Goal: Task Accomplishment & Management: Use online tool/utility

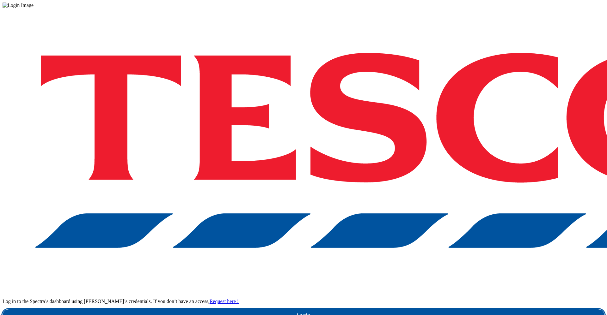
click at [474, 310] on link "Login" at bounding box center [304, 316] width 602 height 13
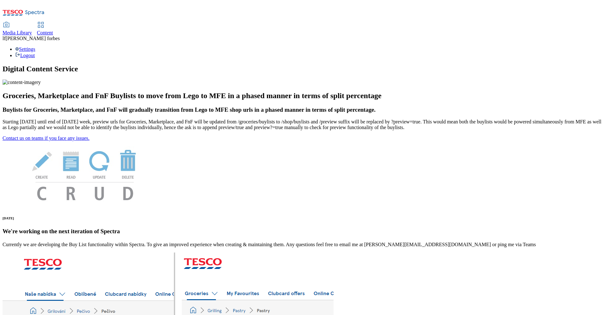
click at [53, 22] on link "Content" at bounding box center [45, 28] width 16 height 13
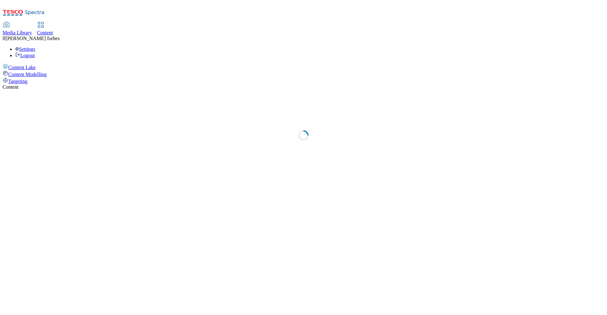
select select "ghs-[GEOGRAPHIC_DATA]"
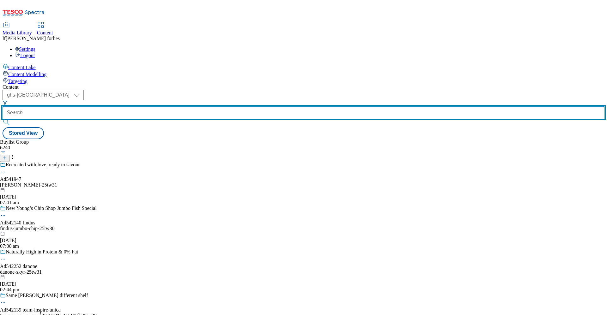
click at [148, 106] on input "text" at bounding box center [304, 112] width 602 height 13
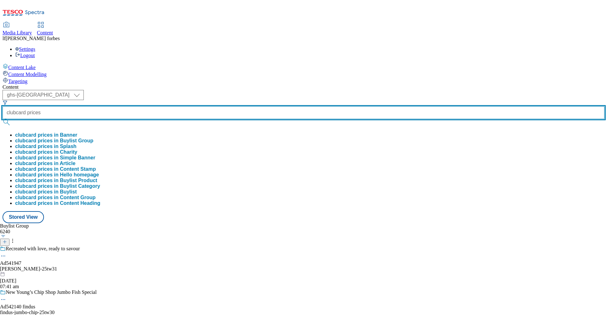
type input "clubcard prices"
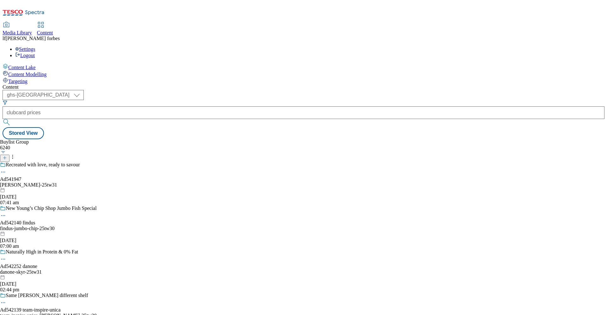
click at [11, 119] on button "submit" at bounding box center [7, 122] width 9 height 6
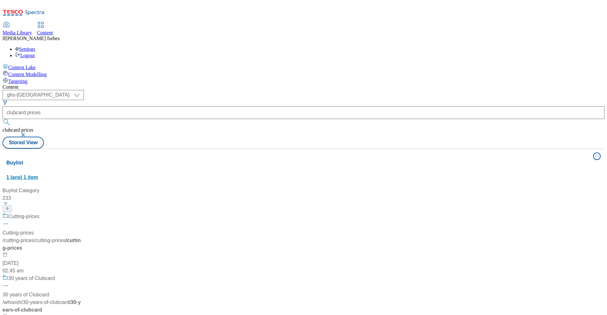
click at [38, 175] on span "1 lane | 1 item" at bounding box center [22, 177] width 32 height 5
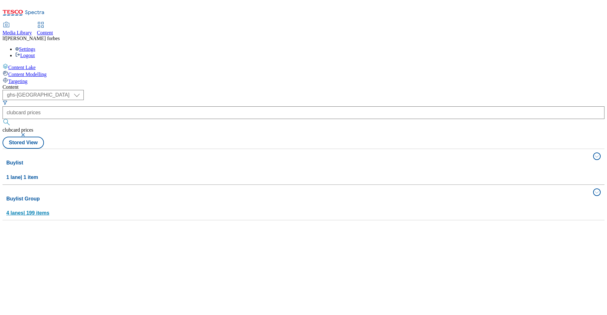
click at [49, 210] on span "4 lanes | 199 items" at bounding box center [27, 212] width 43 height 5
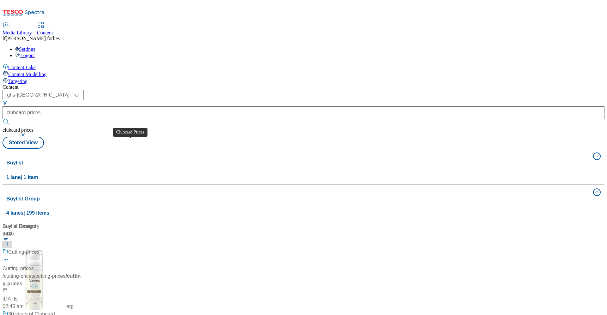
click at [44, 249] on div "Clubcard Prices" at bounding box center [26, 253] width 36 height 8
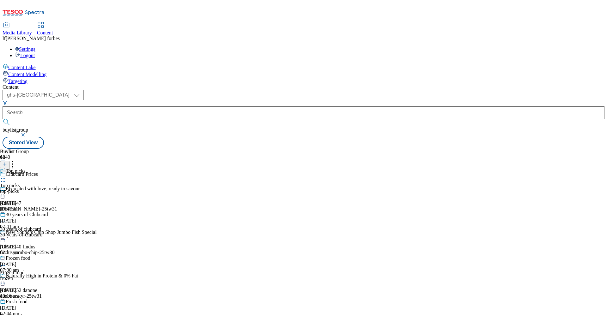
scroll to position [225, 0]
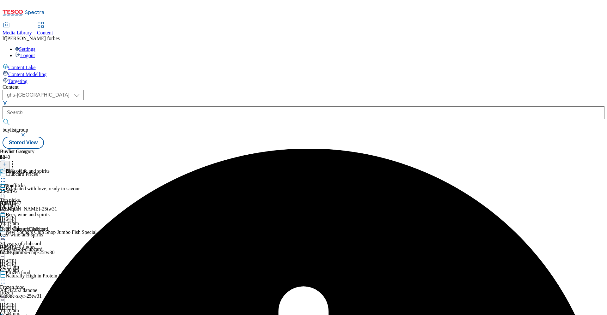
click at [6, 175] on icon at bounding box center [3, 178] width 6 height 6
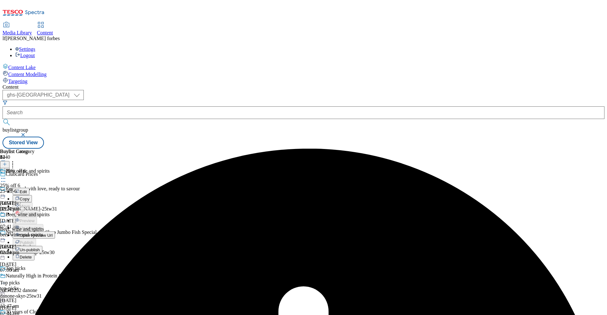
click at [40, 248] on span "Un-publish" at bounding box center [30, 250] width 20 height 5
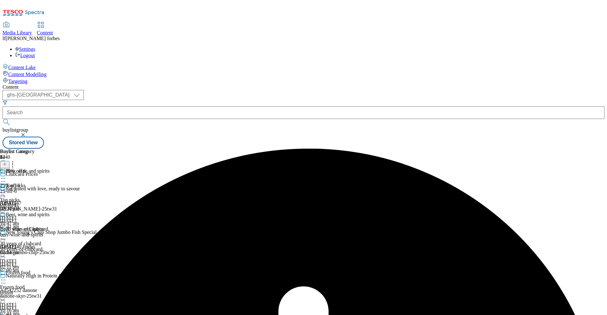
click at [6, 175] on icon at bounding box center [3, 178] width 6 height 6
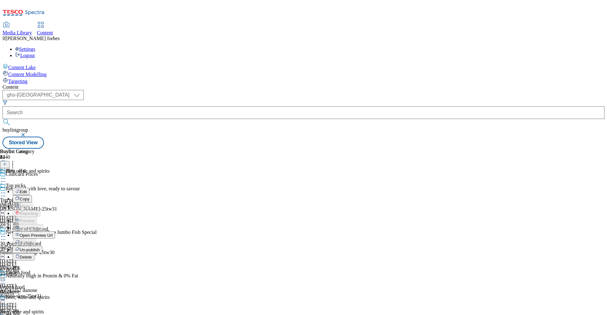
click at [40, 248] on span "Un-publish" at bounding box center [30, 250] width 20 height 5
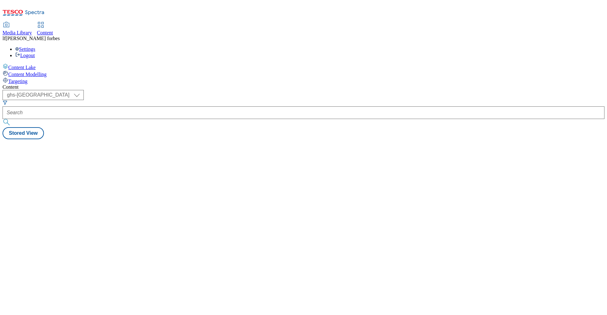
select select "ghs-[GEOGRAPHIC_DATA]"
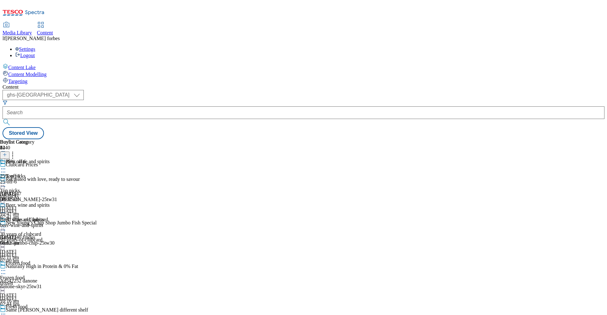
click at [6, 166] on icon at bounding box center [3, 169] width 6 height 6
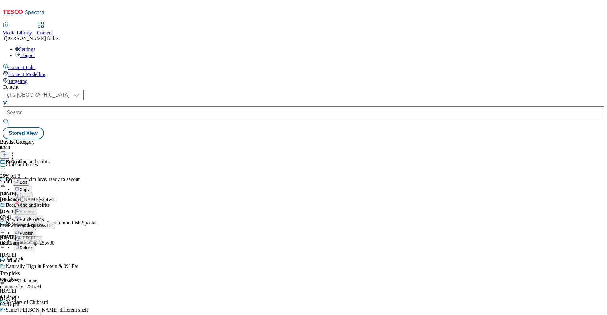
click at [41, 216] on span "Un-preview" at bounding box center [30, 218] width 21 height 5
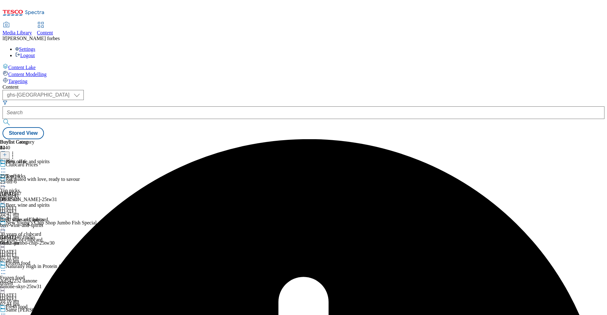
click at [6, 166] on icon at bounding box center [3, 169] width 6 height 6
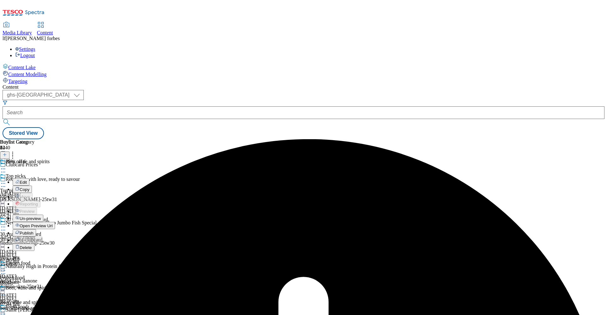
click at [41, 216] on span "Un-preview" at bounding box center [30, 218] width 21 height 5
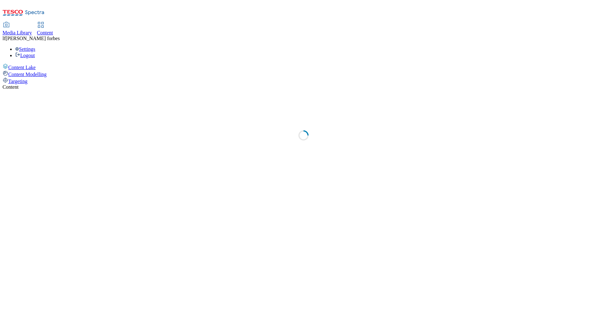
select select "ghs-[GEOGRAPHIC_DATA]"
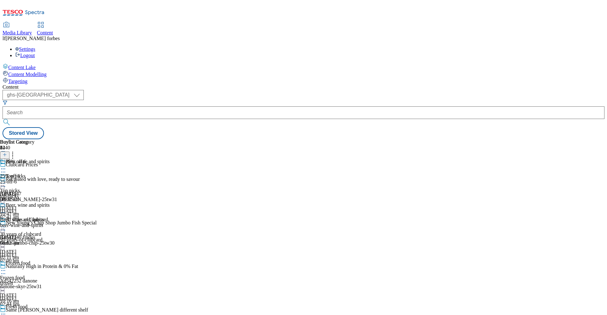
click at [6, 166] on icon at bounding box center [3, 169] width 6 height 6
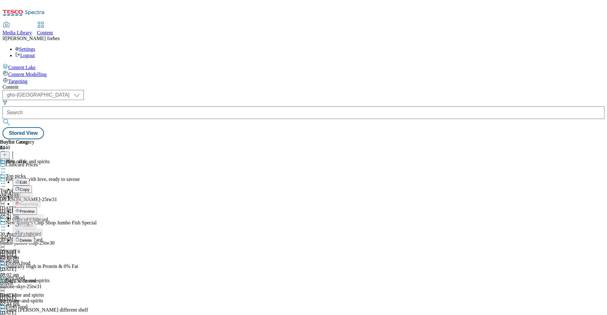
click at [27, 180] on span "Edit" at bounding box center [23, 182] width 7 height 5
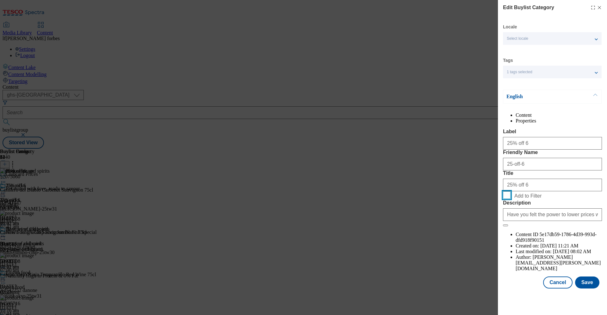
click at [506, 199] on input "Add to Filter" at bounding box center [507, 195] width 8 height 8
checkbox input "true"
click at [589, 289] on button "Save" at bounding box center [587, 283] width 24 height 12
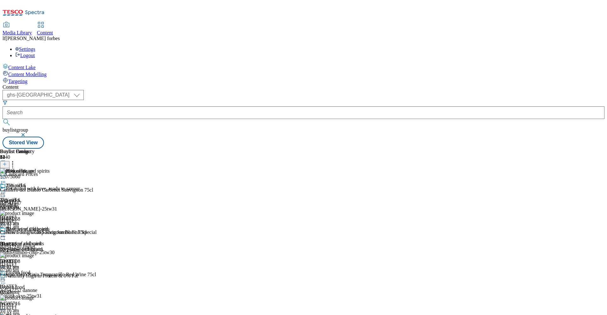
click at [50, 183] on div "25% off 6" at bounding box center [25, 190] width 50 height 15
click at [6, 190] on icon at bounding box center [3, 193] width 6 height 6
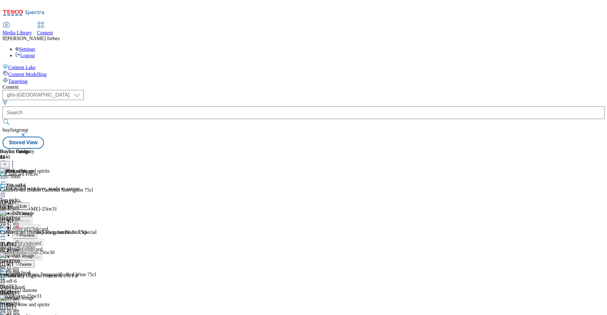
click at [34, 233] on span "Preview" at bounding box center [27, 235] width 15 height 5
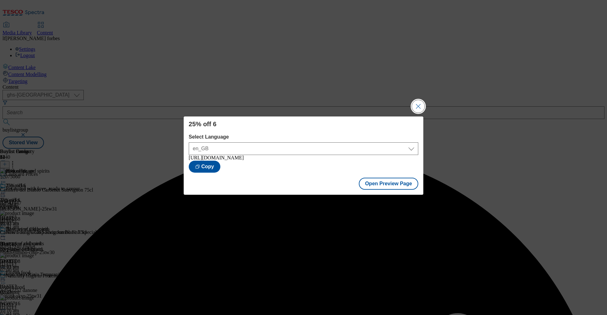
click at [418, 106] on button "Close Modal" at bounding box center [418, 106] width 13 height 13
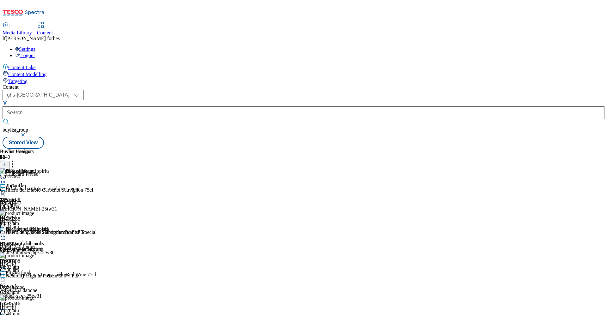
click at [6, 175] on icon at bounding box center [3, 178] width 6 height 6
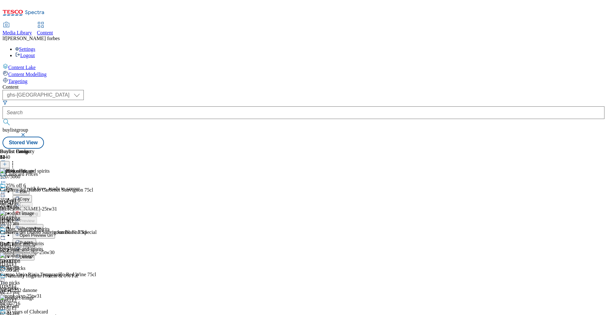
click at [33, 240] on span "Publish" at bounding box center [27, 242] width 14 height 5
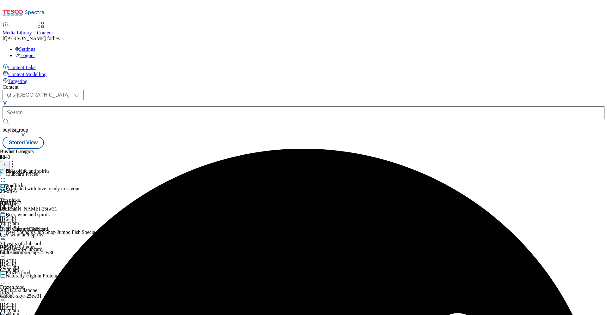
click at [72, 175] on div at bounding box center [36, 179] width 72 height 8
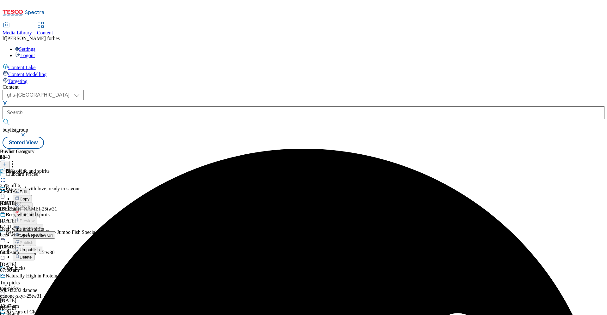
click at [52, 233] on span "Open Preview Url" at bounding box center [36, 235] width 33 height 5
